Goal: Information Seeking & Learning: Understand process/instructions

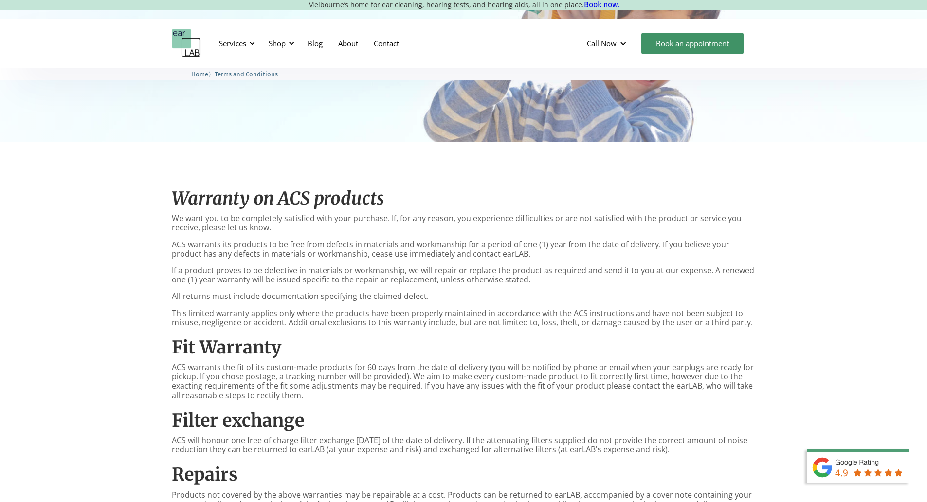
scroll to position [97, 0]
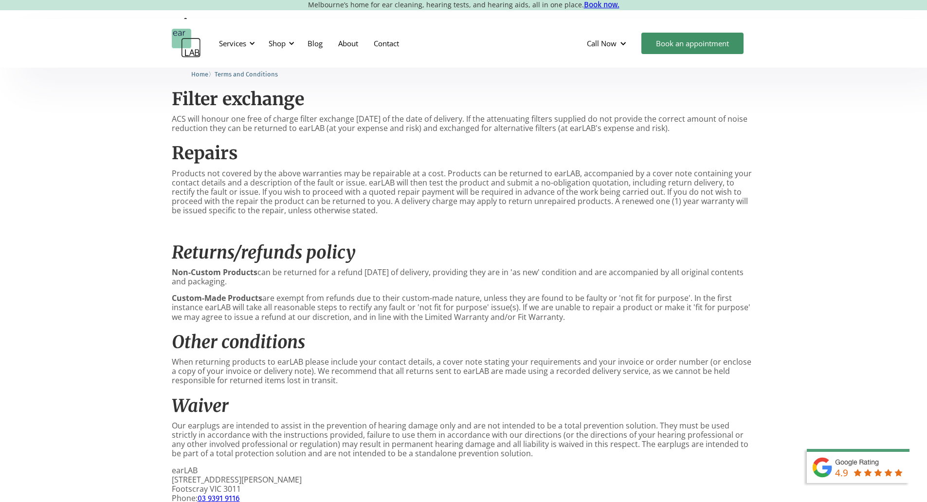
scroll to position [438, 0]
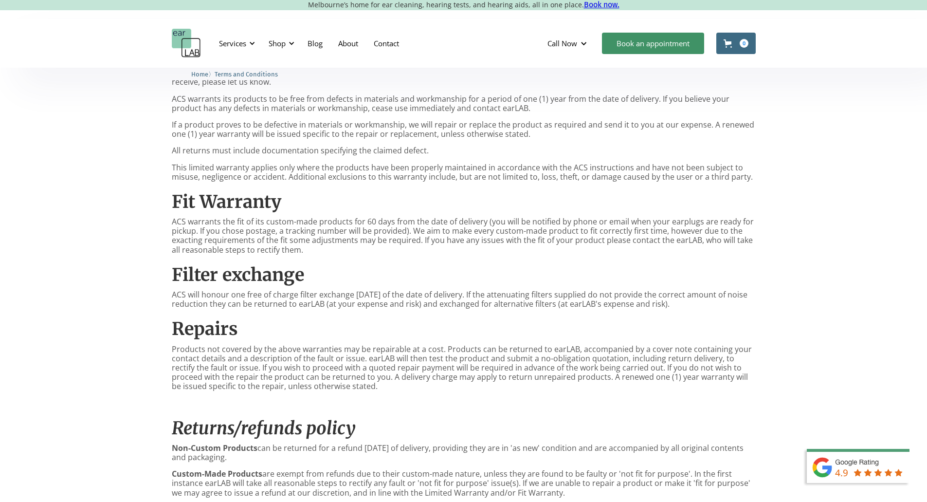
scroll to position [292, 0]
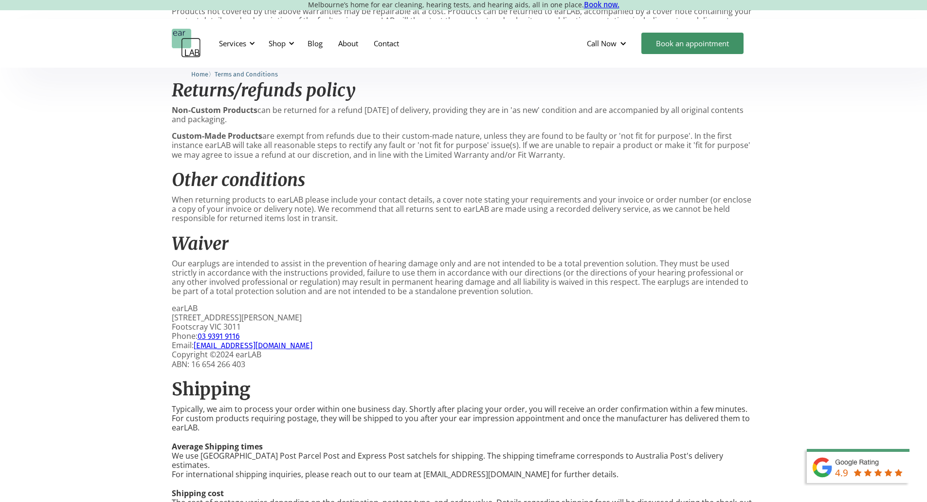
scroll to position [681, 0]
